Goal: Complete application form: Complete application form

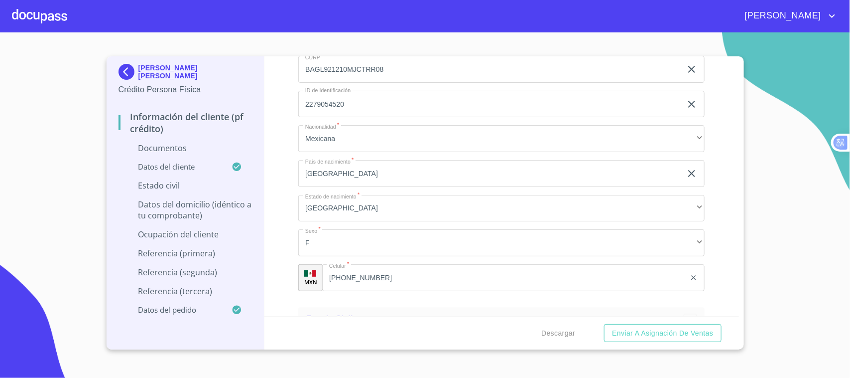
scroll to position [2706, 0]
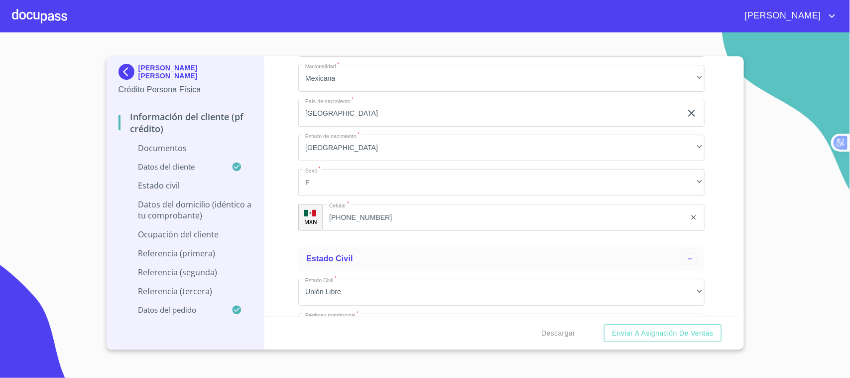
drag, startPoint x: 416, startPoint y: 254, endPoint x: 304, endPoint y: 255, distance: 112.1
click at [304, 22] on input "BAGL921210MJCTRR08" at bounding box center [490, 9] width 384 height 27
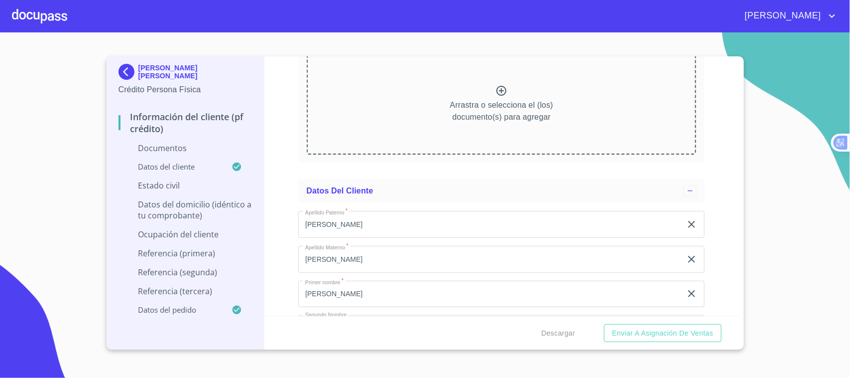
scroll to position [2298, 0]
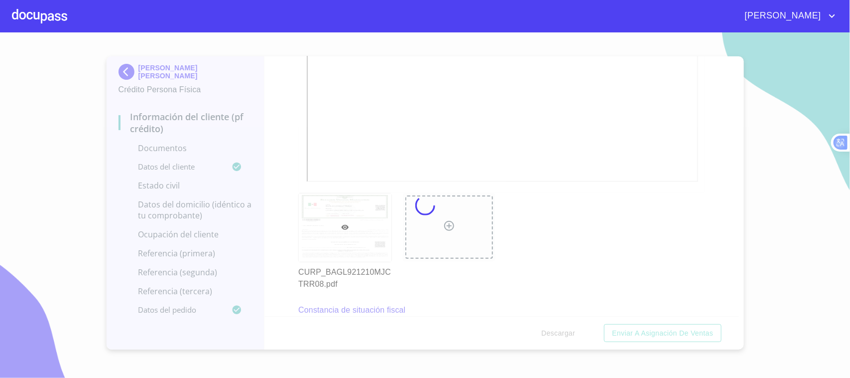
click at [570, 93] on div at bounding box center [425, 204] width 850 height 345
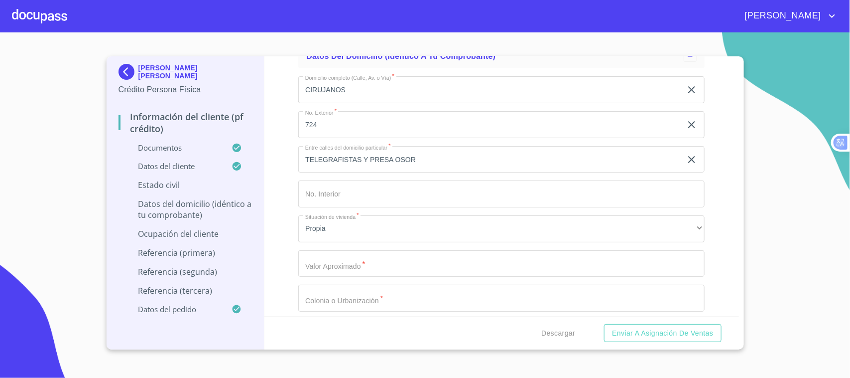
scroll to position [3570, 0]
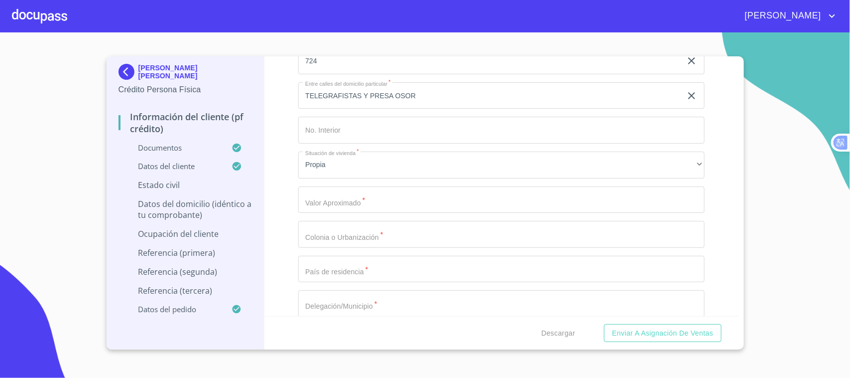
type input "0"
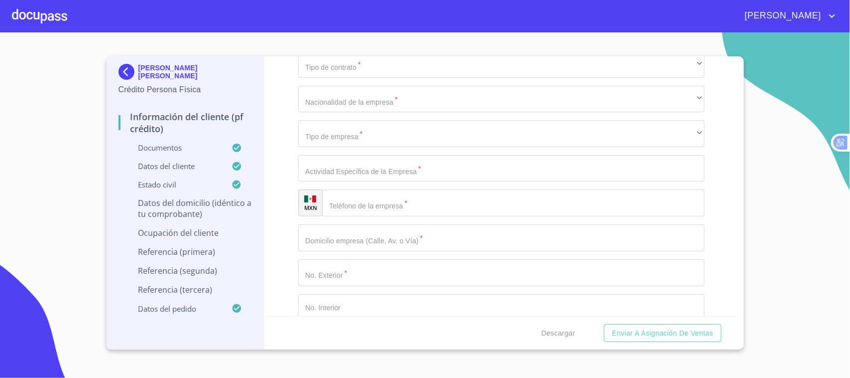
scroll to position [3658, 0]
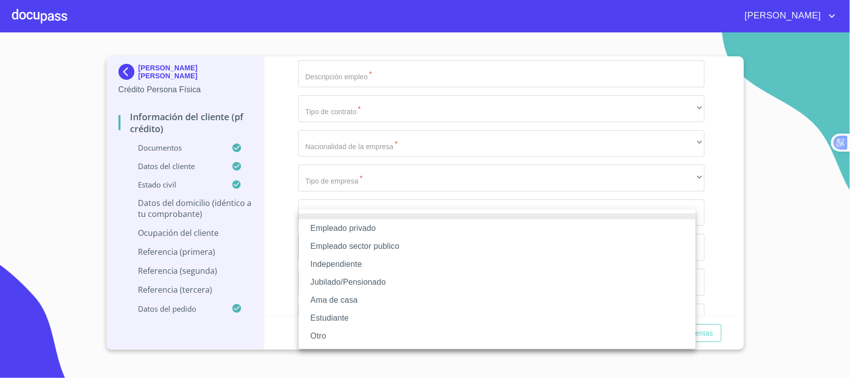
click at [517, 171] on div at bounding box center [425, 189] width 850 height 378
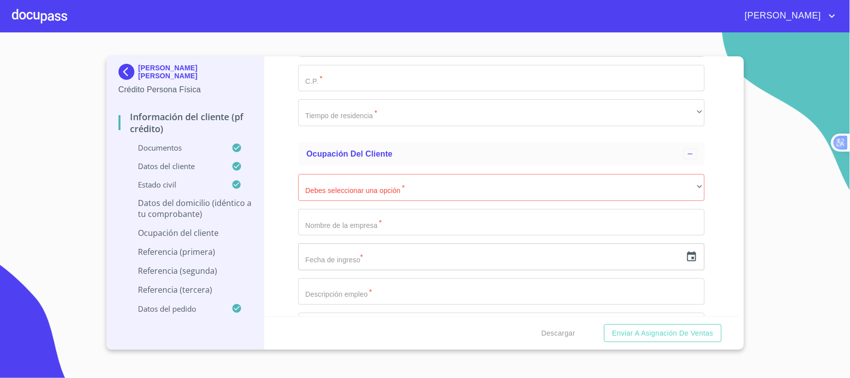
scroll to position [3880, 0]
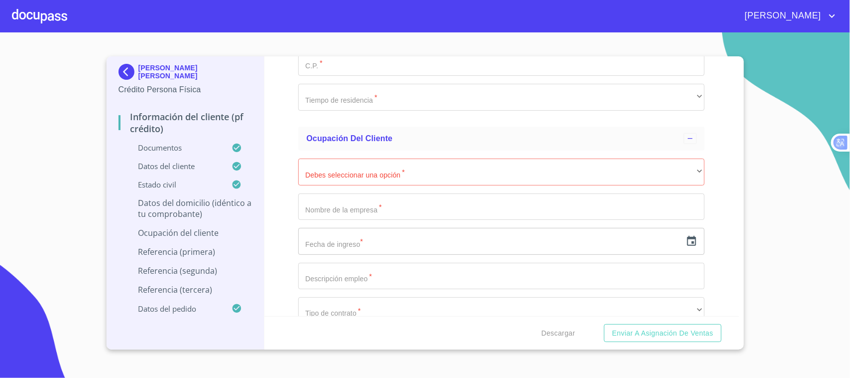
type input "$2,000,000"
type input "l"
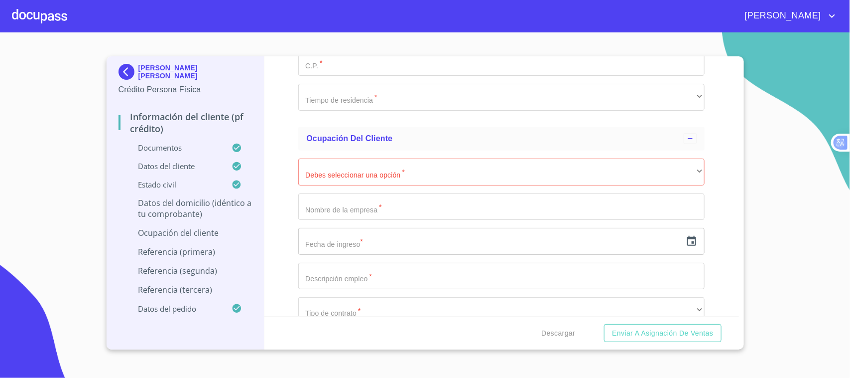
type input "[GEOGRAPHIC_DATA]"
type input "GUADALJARA"
click at [364, 41] on div "​" at bounding box center [501, 27] width 407 height 27
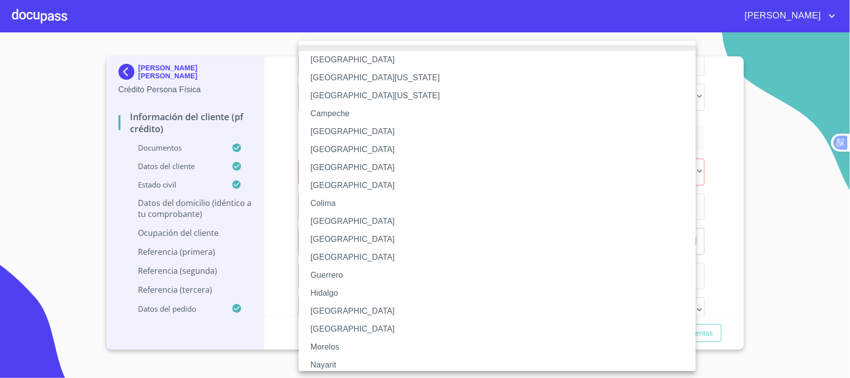
click at [340, 314] on li "[GEOGRAPHIC_DATA]" at bounding box center [502, 311] width 407 height 18
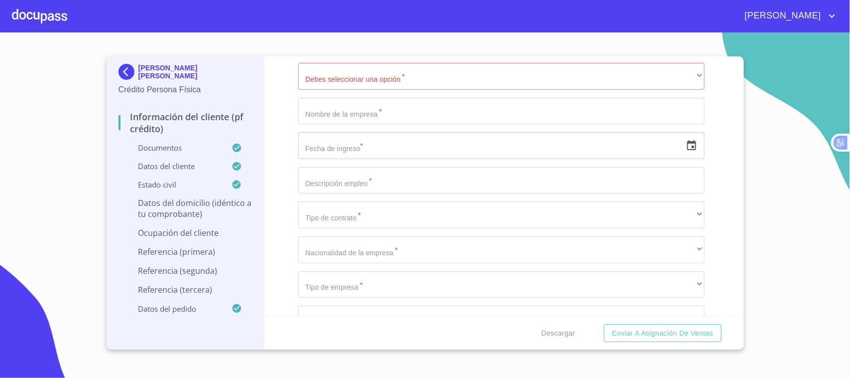
scroll to position [3992, 0]
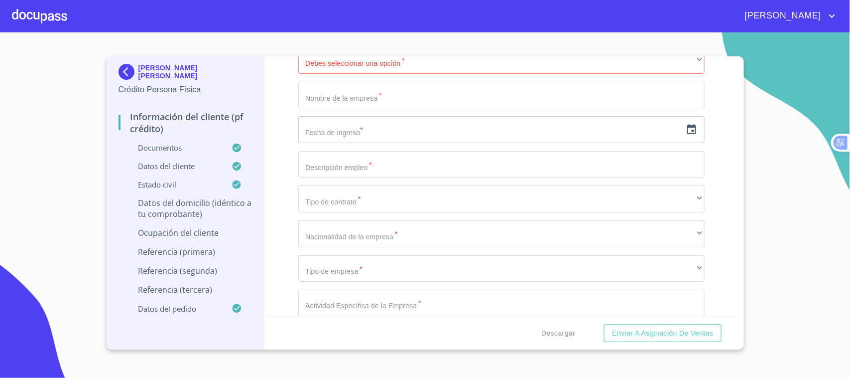
type input "44770"
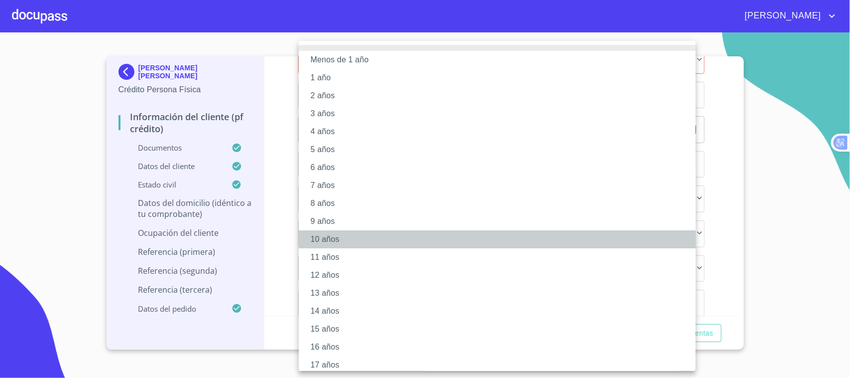
click at [337, 241] on li "10 años" at bounding box center [502, 239] width 407 height 18
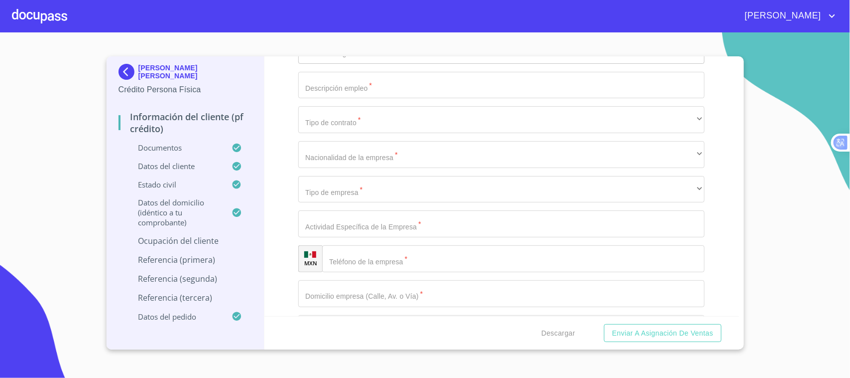
scroll to position [4119, 0]
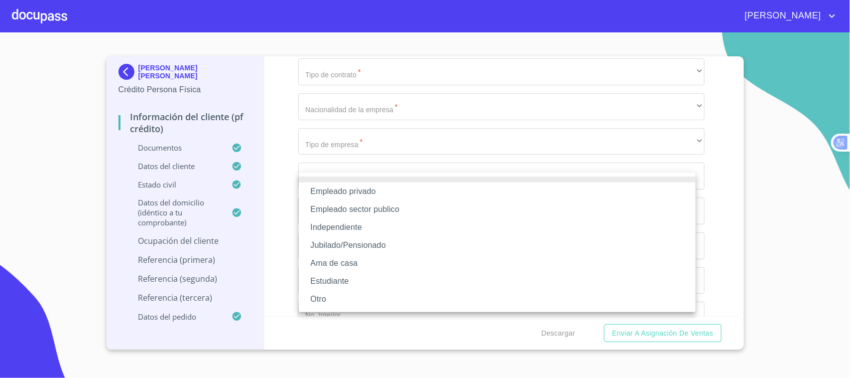
click at [404, 185] on li "Empleado privado" at bounding box center [497, 191] width 397 height 18
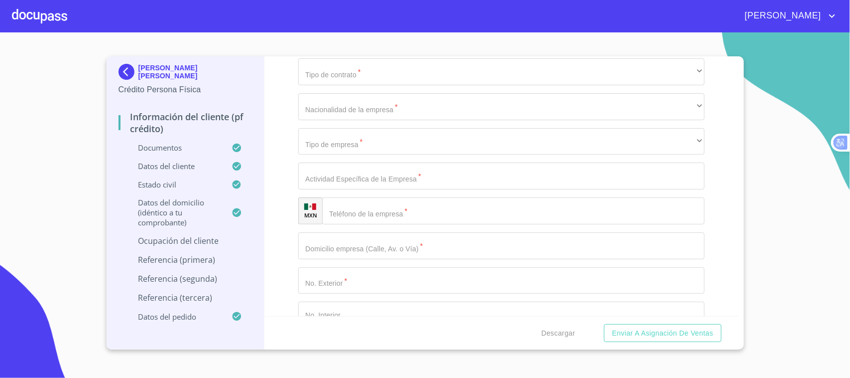
type input "FLEX"
click at [474, 51] on input "Documento de identificación.   *" at bounding box center [501, 37] width 407 height 27
type input "MANOFACTURA"
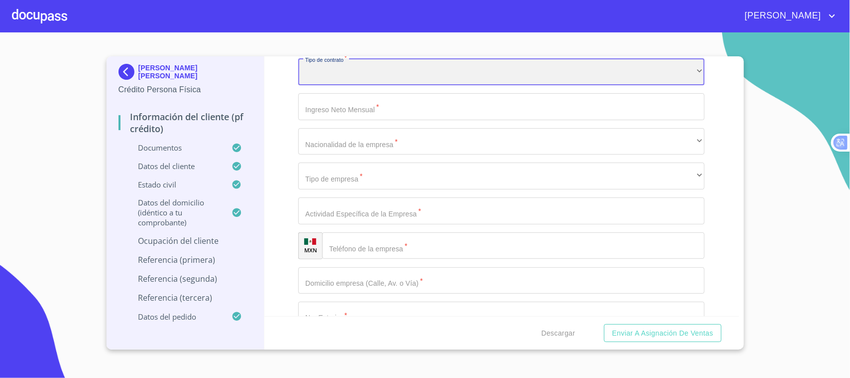
scroll to position [4139, 0]
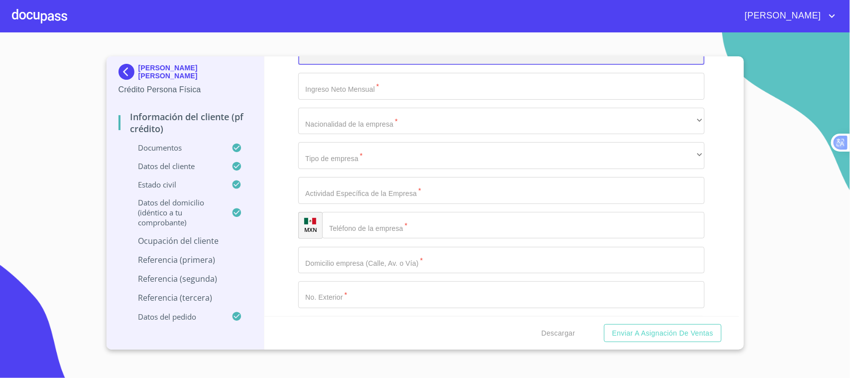
click at [469, 65] on div "​" at bounding box center [501, 51] width 407 height 27
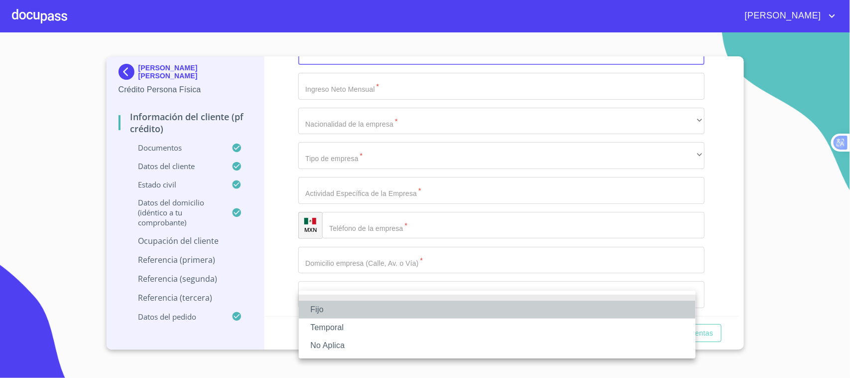
click at [340, 311] on li "Fijo" at bounding box center [497, 309] width 397 height 18
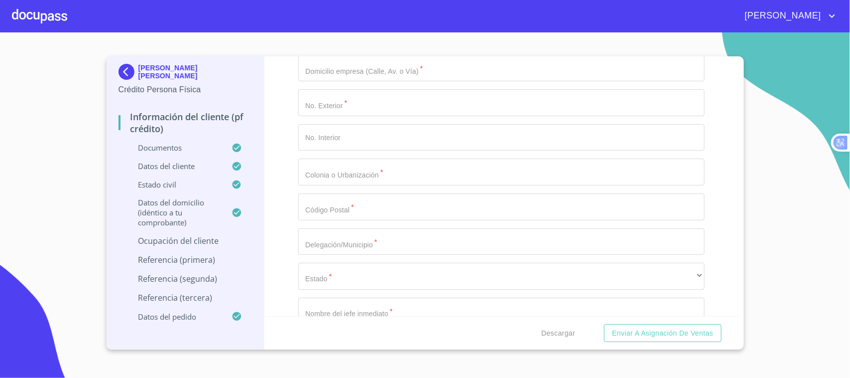
scroll to position [4347, 0]
type input "12000"
drag, startPoint x: 274, startPoint y: 165, endPoint x: 307, endPoint y: 161, distance: 33.6
click at [274, 164] on div "Información del cliente (PF crédito) Documentos Documento de identificación.   …" at bounding box center [502, 186] width 475 height 260
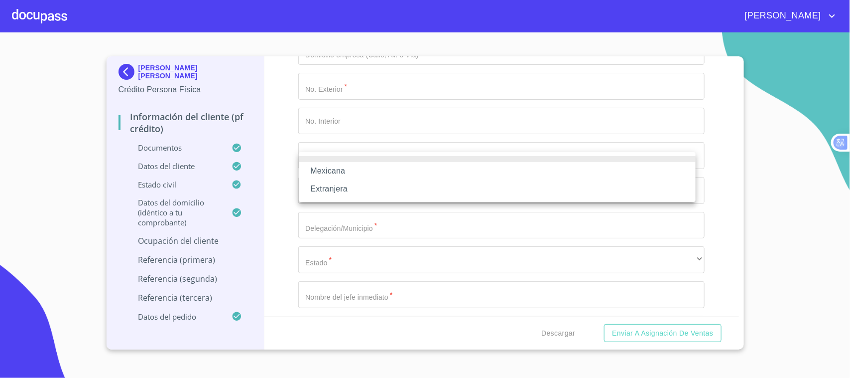
click at [366, 168] on li "Mexicana" at bounding box center [497, 171] width 397 height 18
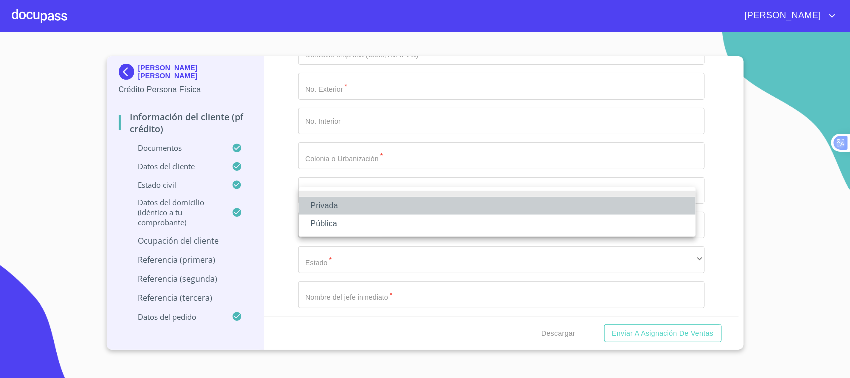
click at [362, 205] on li "Privada" at bounding box center [497, 206] width 397 height 18
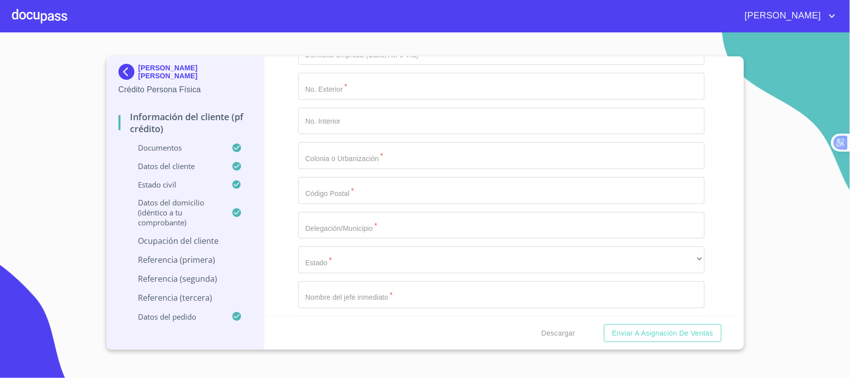
type input "MANOFACTURA"
type input "[PHONE_NUMBER]"
click at [395, 65] on input "Documento de identificación.   *" at bounding box center [501, 51] width 407 height 27
type input "[PERSON_NAME]"
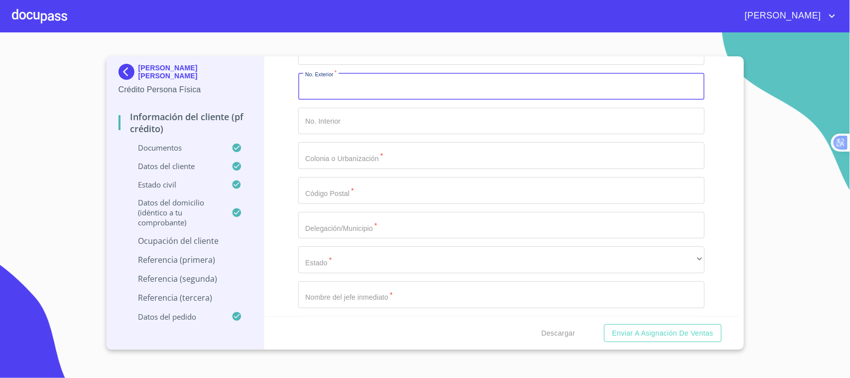
scroll to position [4499, 0]
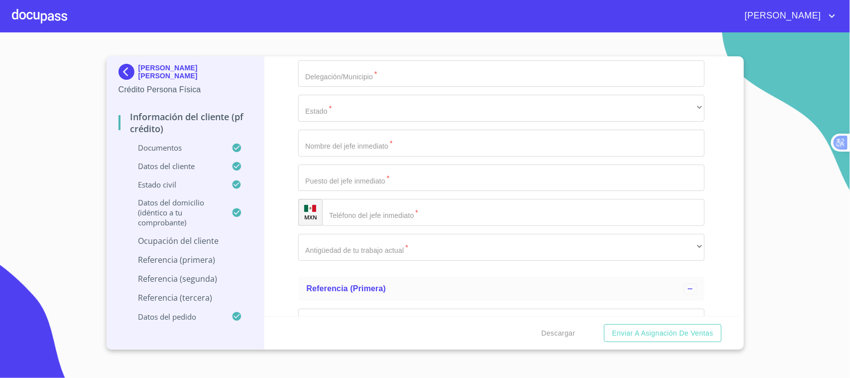
type input "2915"
type input "LA TIJERA"
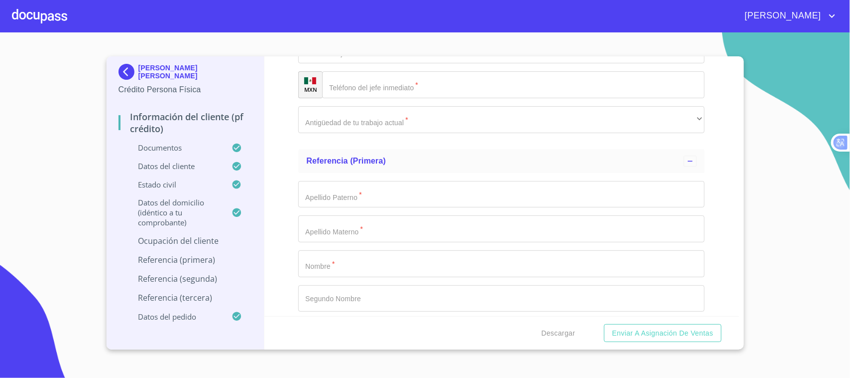
scroll to position [4658, 0]
type input "45647"
type input "TLAJOMULCO"
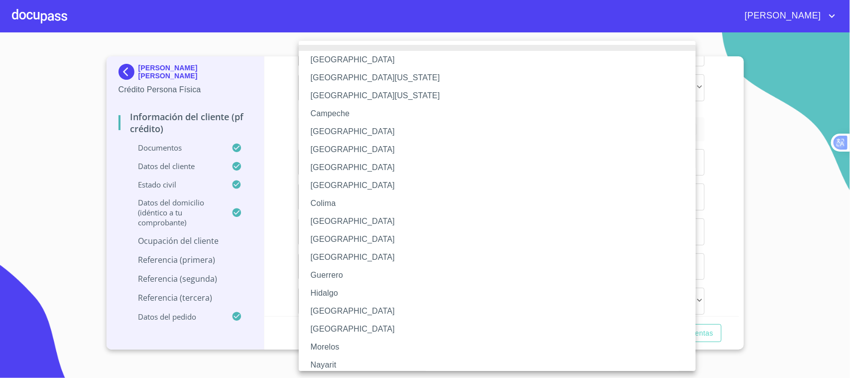
click at [347, 310] on li "[GEOGRAPHIC_DATA]" at bounding box center [502, 311] width 407 height 18
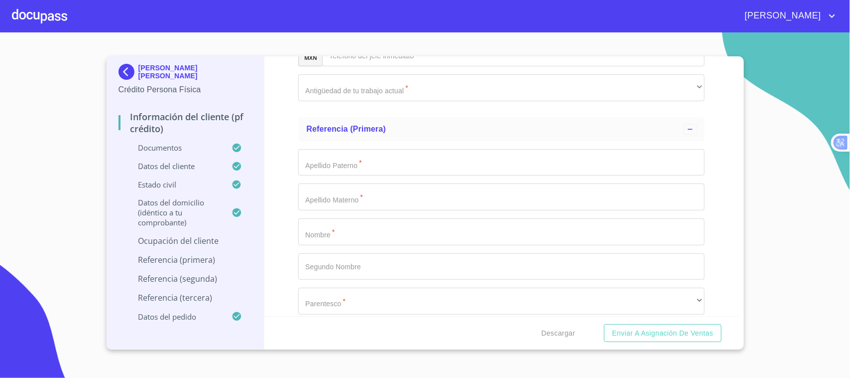
type input "[PERSON_NAME]"
click at [364, 32] on input "Documento de identificación.   *" at bounding box center [501, 18] width 407 height 27
type input "GERENTE DE ALMACEN"
click at [368, 66] on input "Documento de identificación.   *" at bounding box center [513, 52] width 383 height 27
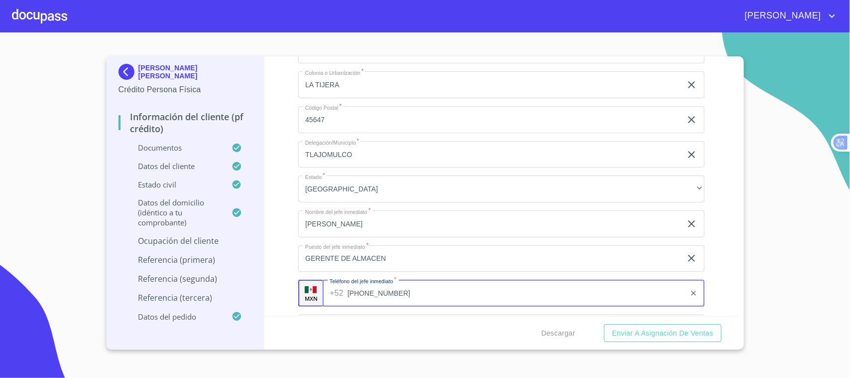
scroll to position [4307, 0]
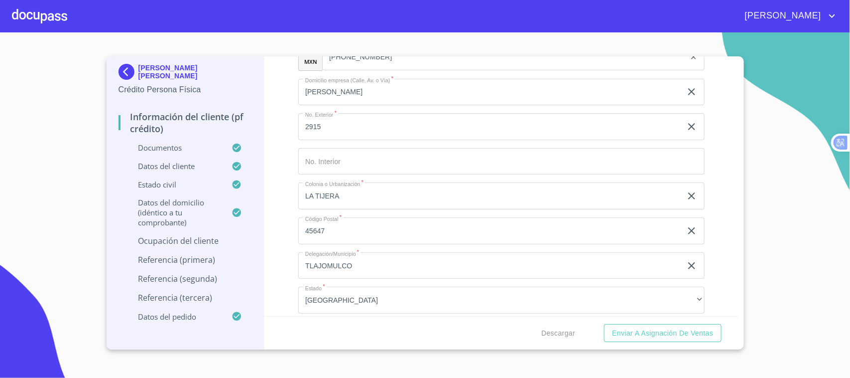
type input "[PHONE_NUMBER]"
type input "M"
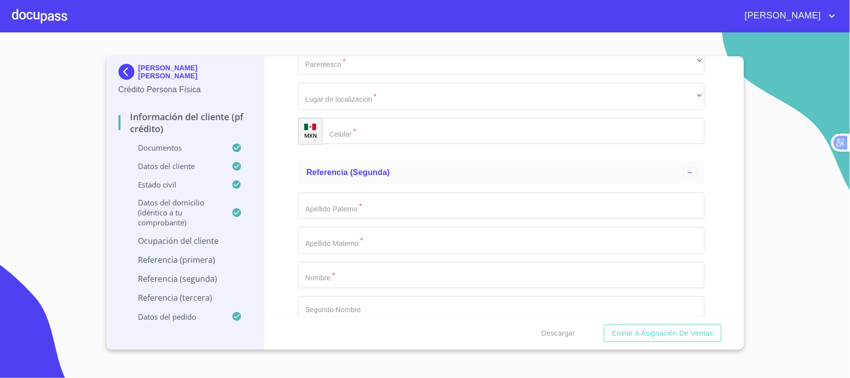
scroll to position [4946, 0]
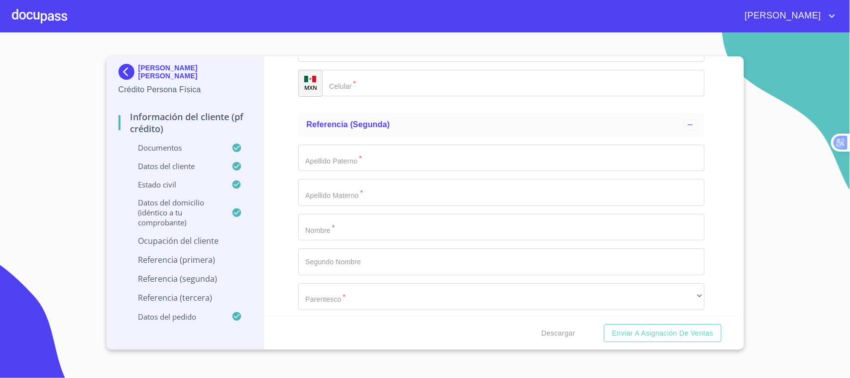
type input "COMPRAS Y ALMACEN"
type input "CRISTHIAN"
type input "[PERSON_NAME]"
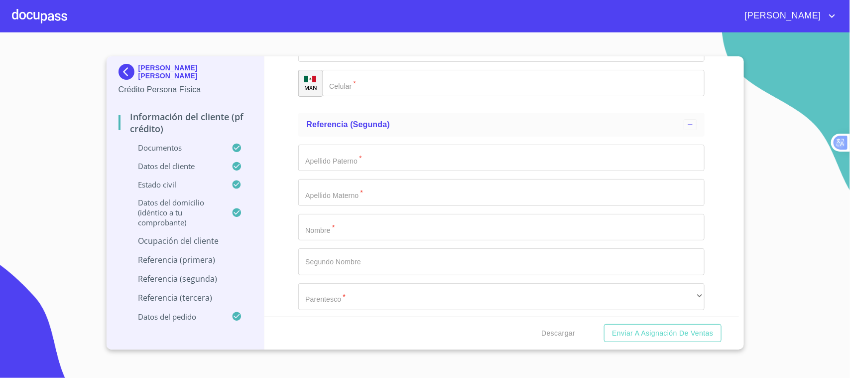
type input "[PERSON_NAME]"
click at [378, 27] on div "​" at bounding box center [501, 13] width 407 height 27
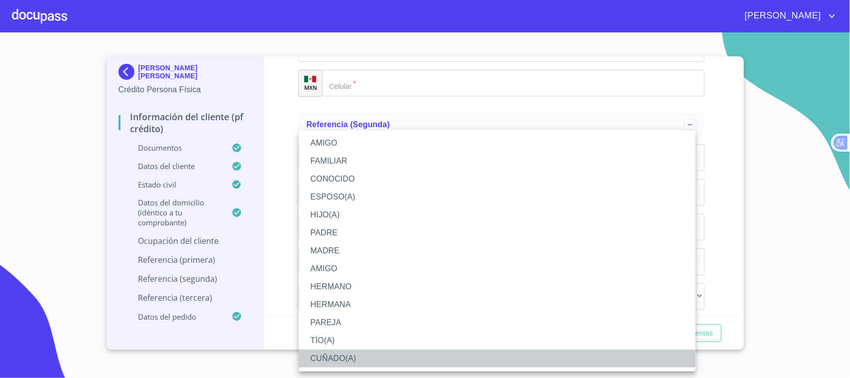
click at [370, 358] on li "CUÑADO(A)" at bounding box center [497, 358] width 397 height 18
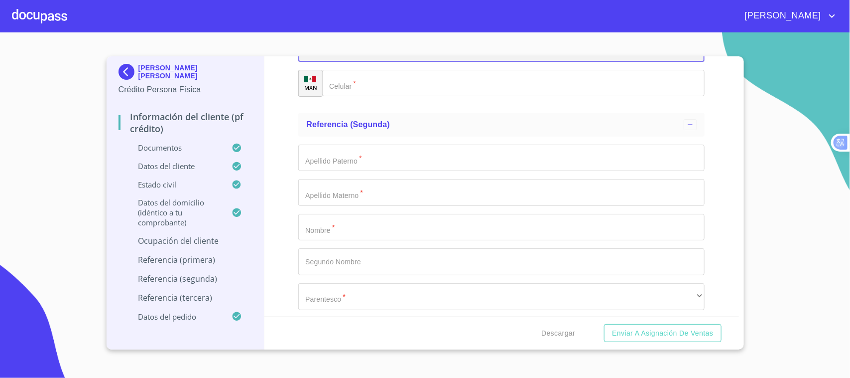
click at [412, 62] on div "​" at bounding box center [501, 48] width 407 height 27
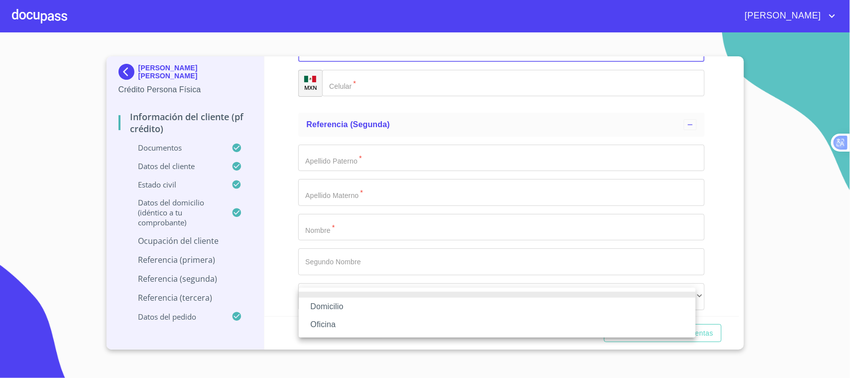
click at [363, 315] on li "Oficina" at bounding box center [497, 324] width 397 height 18
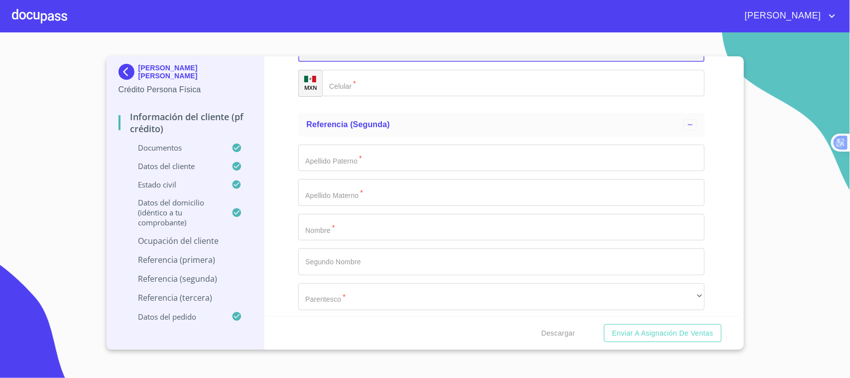
click at [377, 62] on div "Oficina" at bounding box center [501, 48] width 407 height 27
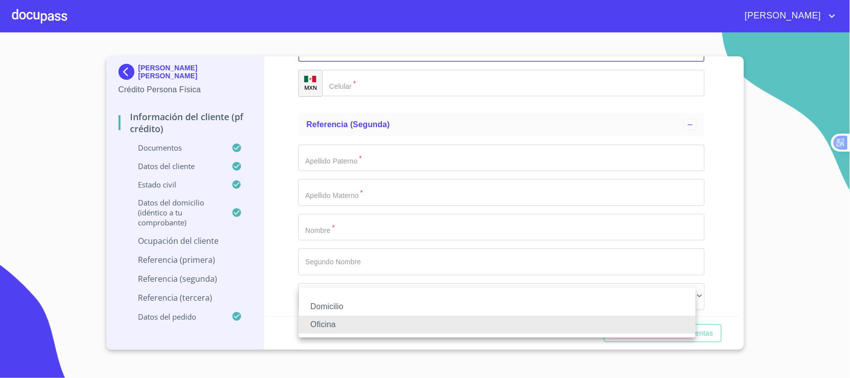
click at [354, 299] on li "Domicilio" at bounding box center [497, 306] width 397 height 18
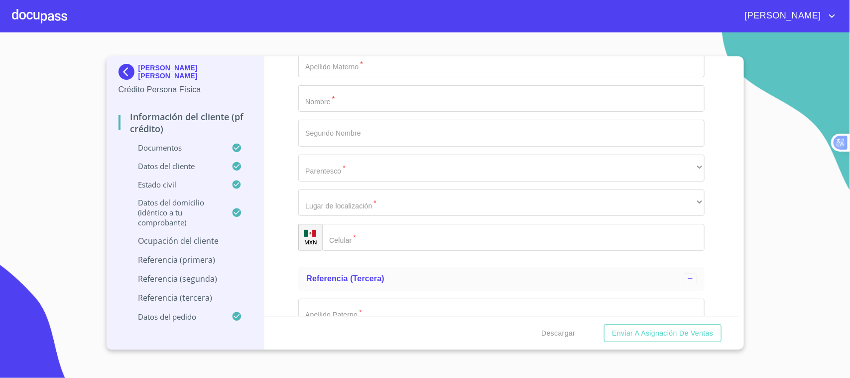
scroll to position [5122, 0]
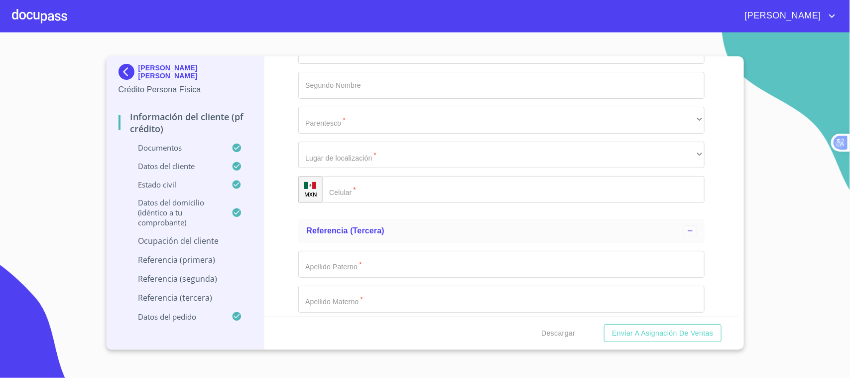
type input "[PHONE_NUMBER]"
click at [393, 64] on input "Documento de identificación.   *" at bounding box center [501, 50] width 407 height 27
type input "[PERSON_NAME]"
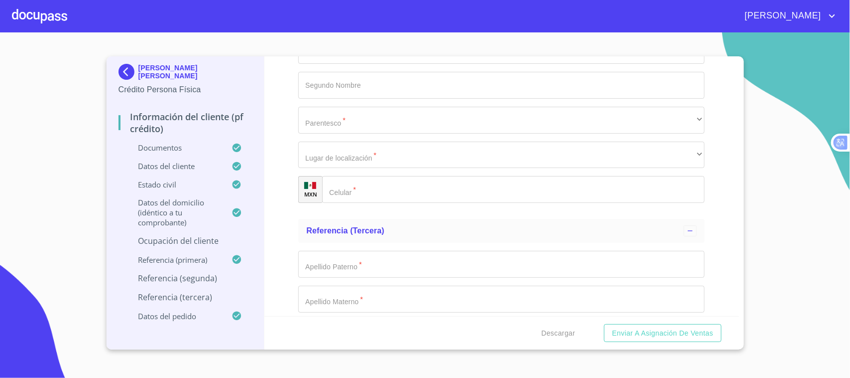
type input "[PERSON_NAME]"
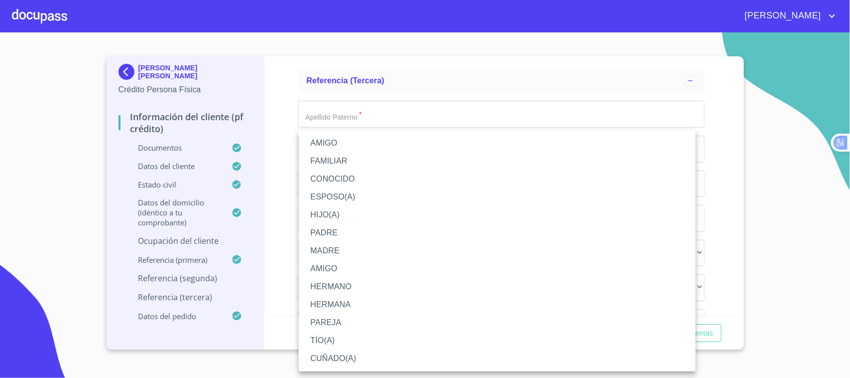
click at [334, 140] on li "AMIGO" at bounding box center [497, 143] width 397 height 18
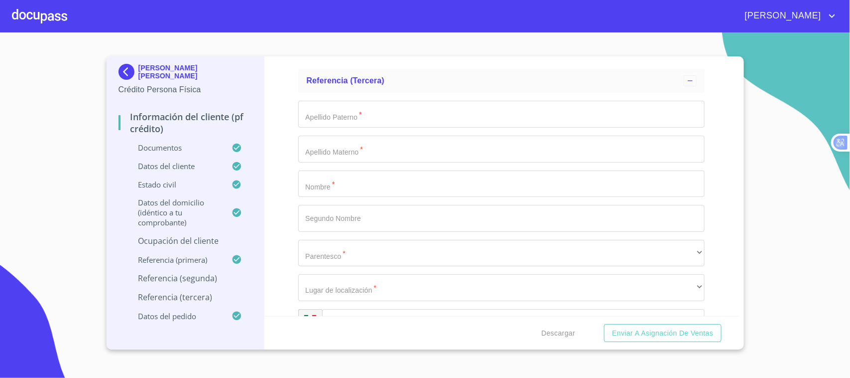
click at [356, 18] on div "​" at bounding box center [501, 5] width 407 height 27
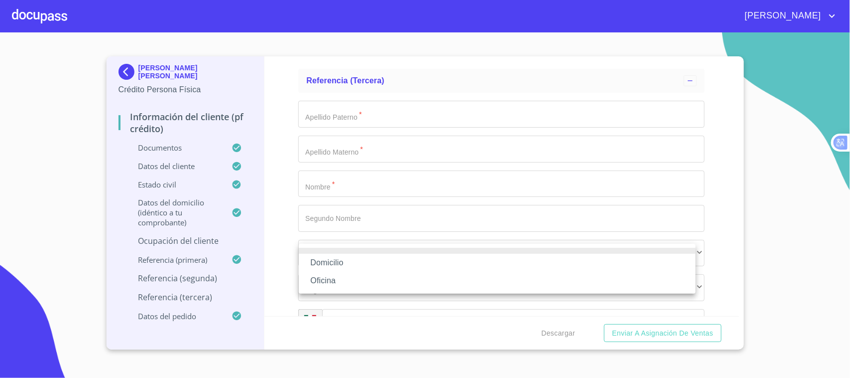
click at [350, 262] on li "Domicilio" at bounding box center [497, 263] width 397 height 18
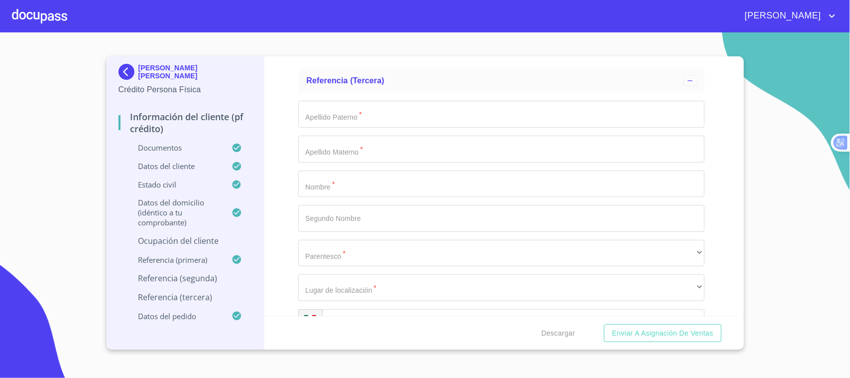
click at [404, 53] on input "Documento de identificación.   *" at bounding box center [513, 39] width 383 height 27
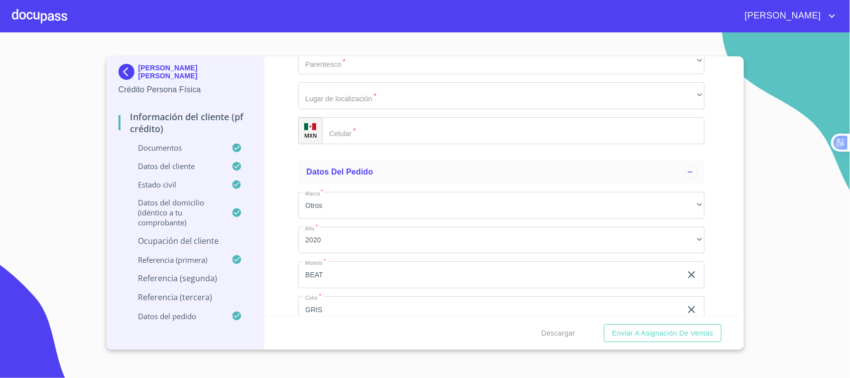
type input "[PHONE_NUMBER]"
type input "M"
type input "[PERSON_NAME]"
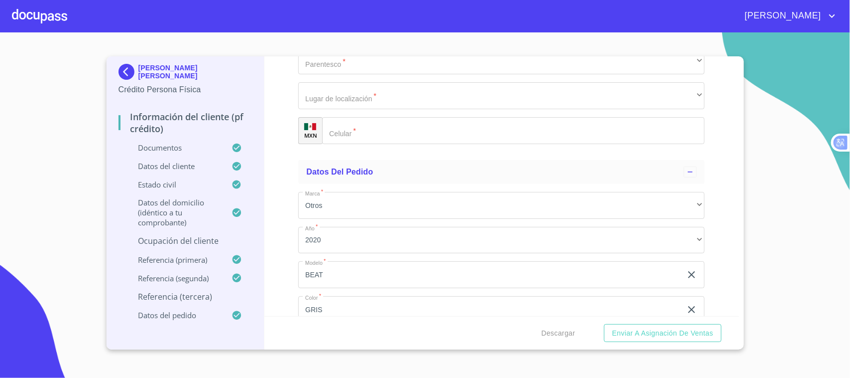
type input "[PERSON_NAME]"
type input "RUIZ"
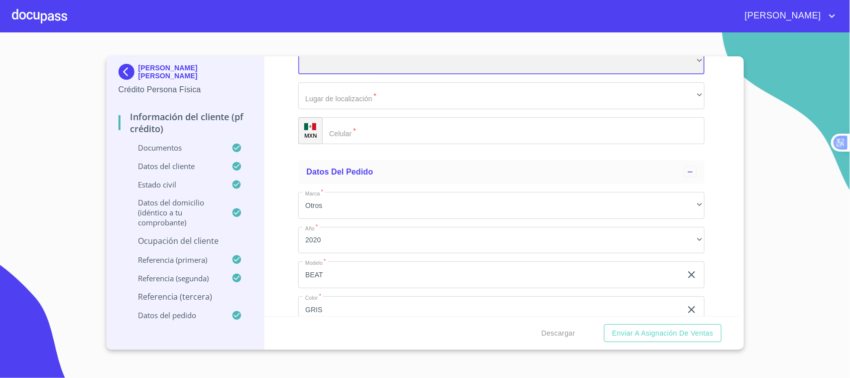
click at [357, 75] on div "​" at bounding box center [501, 61] width 407 height 27
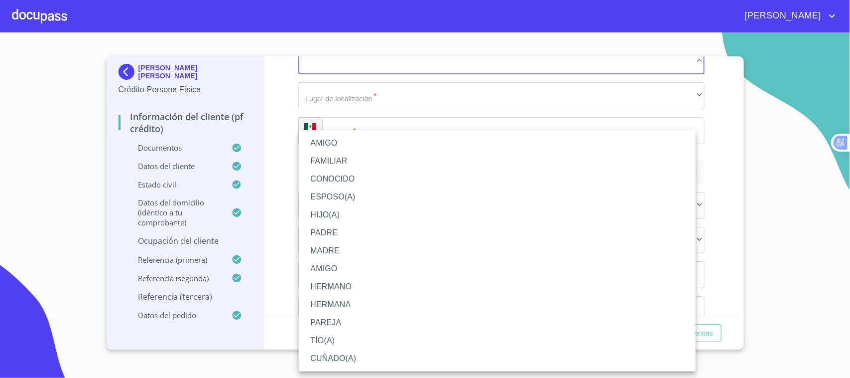
click at [340, 138] on li "AMIGO" at bounding box center [497, 143] width 397 height 18
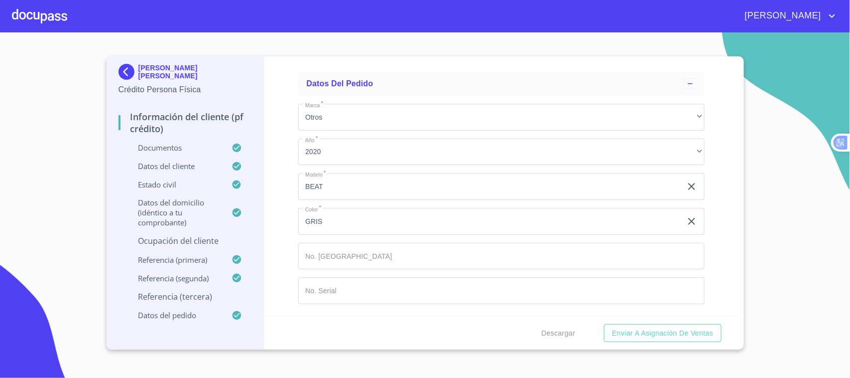
scroll to position [5617, 0]
click at [416, 21] on div "​" at bounding box center [501, 7] width 407 height 27
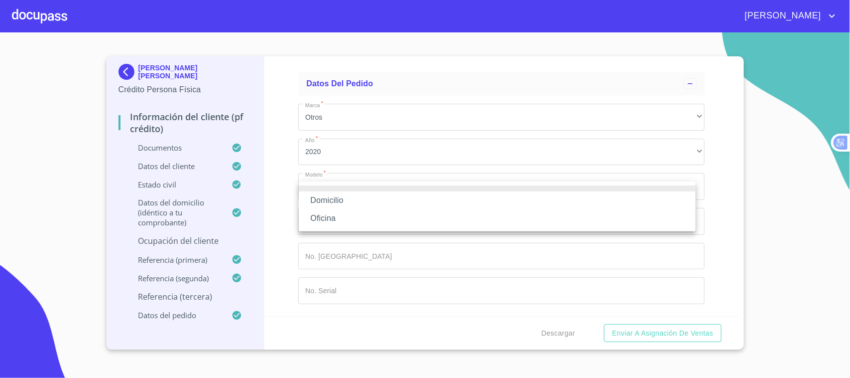
click at [381, 204] on li "Domicilio" at bounding box center [497, 200] width 397 height 18
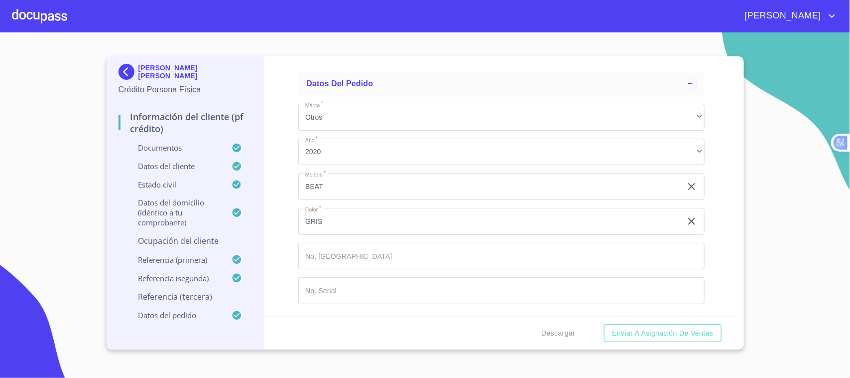
click at [417, 56] on input "Documento de identificación.   *" at bounding box center [513, 42] width 383 height 27
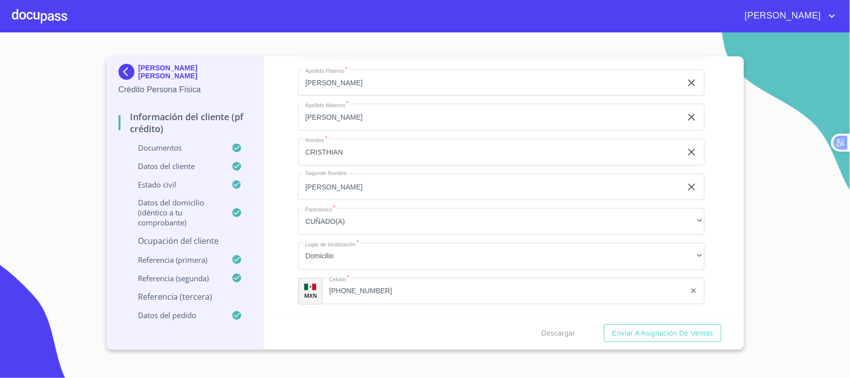
scroll to position [4721, 0]
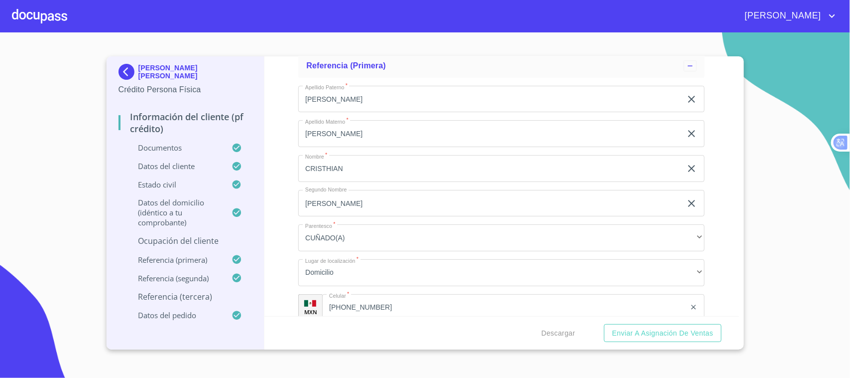
type input "[PHONE_NUMBER]"
click at [403, 38] on div "​" at bounding box center [501, 24] width 407 height 27
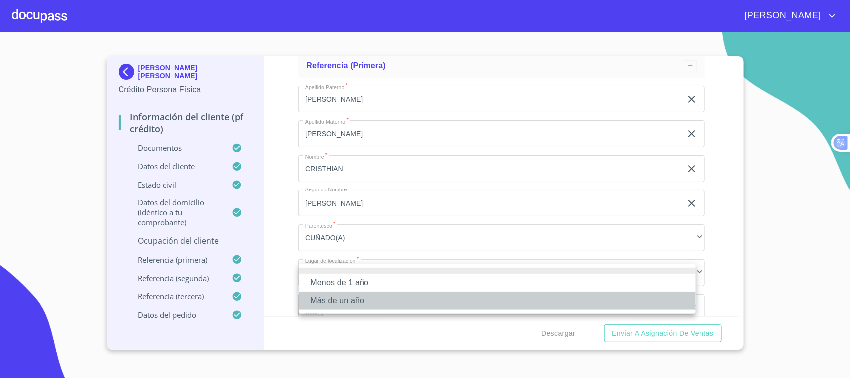
click at [389, 297] on li "Más de un año" at bounding box center [497, 300] width 397 height 18
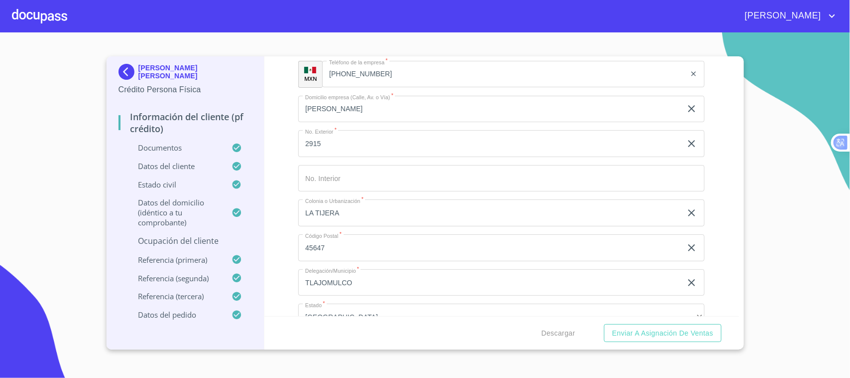
scroll to position [4210, 0]
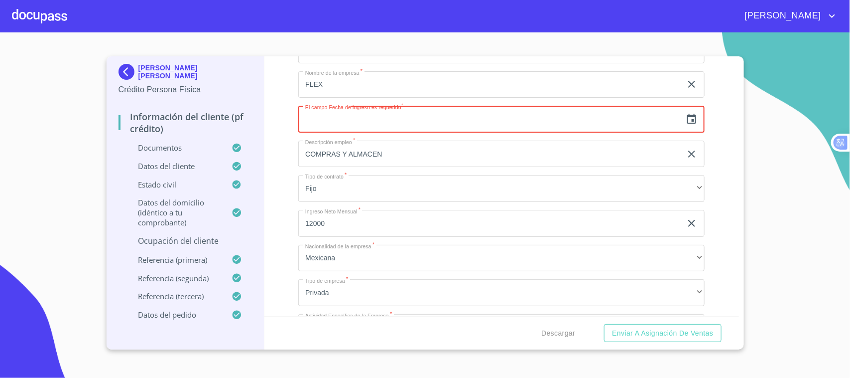
scroll to position [4098, 0]
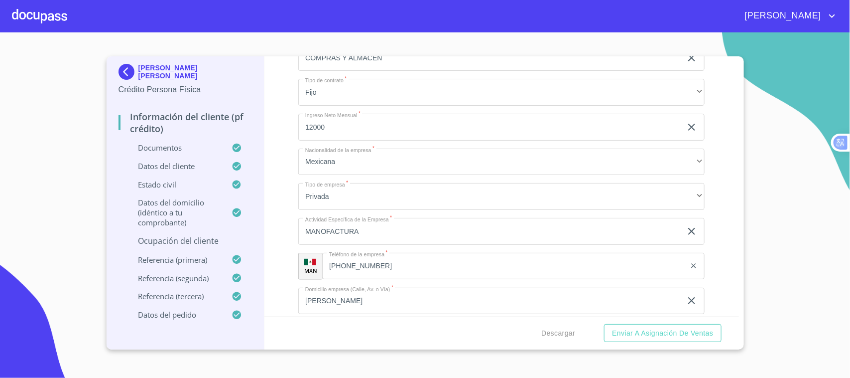
click at [686, 29] on icon "button" at bounding box center [692, 23] width 12 height 12
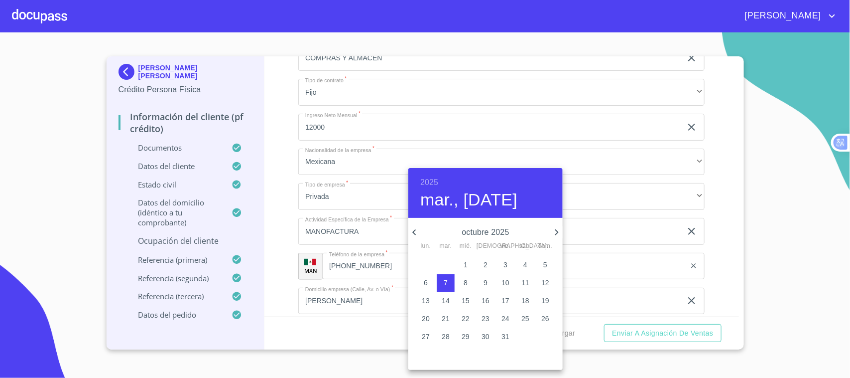
click at [434, 182] on h6 "2025" at bounding box center [429, 182] width 18 height 14
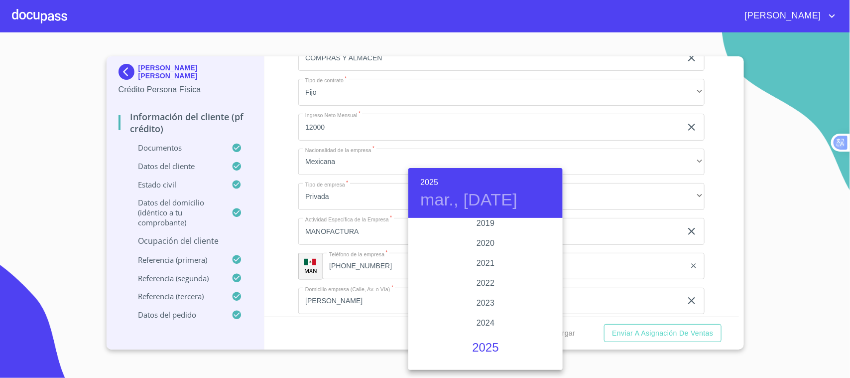
scroll to position [1861, 0]
